Goal: Complete application form

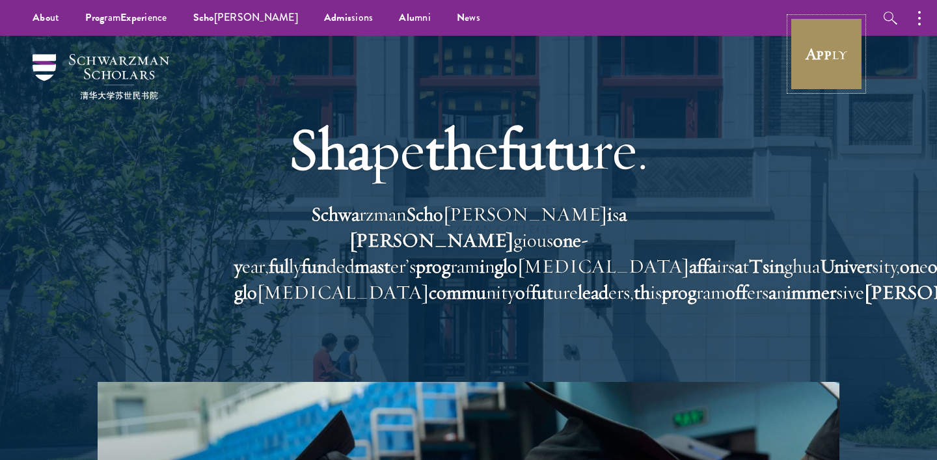
click at [840, 83] on link "App ly" at bounding box center [826, 54] width 73 height 73
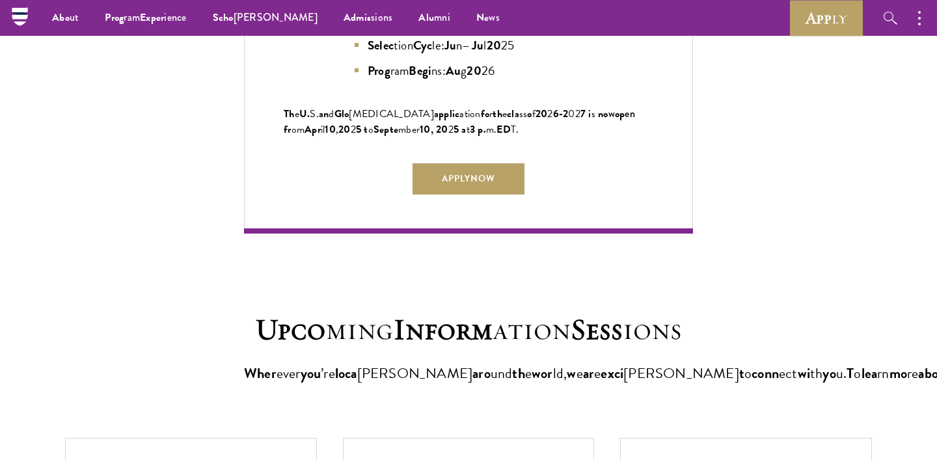
scroll to position [2893, 0]
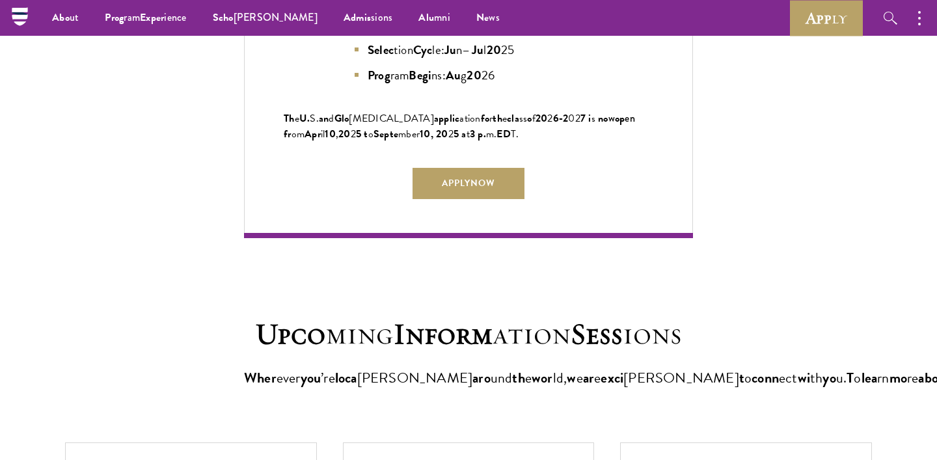
drag, startPoint x: 470, startPoint y: 156, endPoint x: 449, endPoint y: 169, distance: 25.1
copy span ": Se pt 10 , 20 25 a t 3 p. m. ED T"
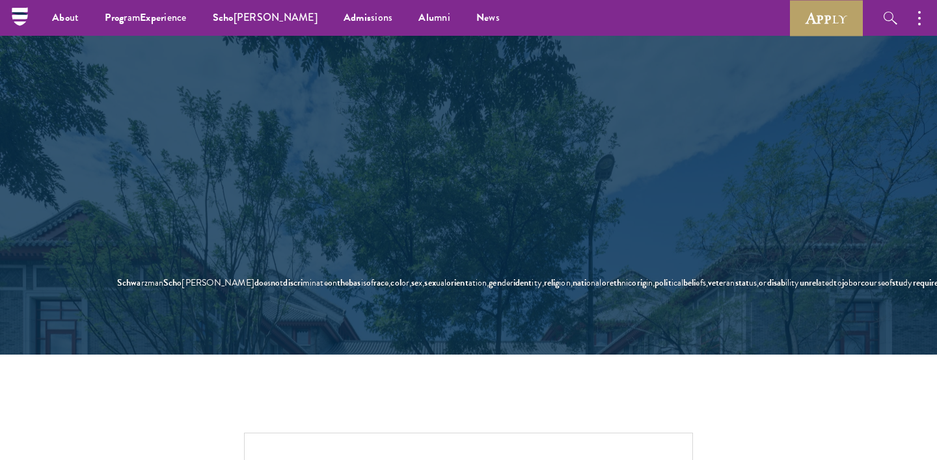
scroll to position [1980, 0]
